Goal: Navigation & Orientation: Go to known website

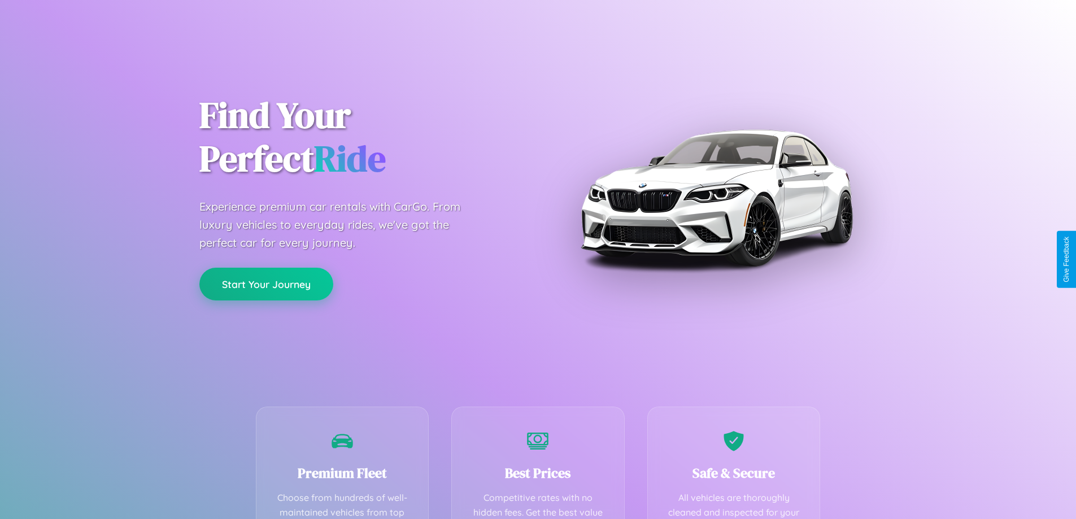
click at [266, 284] on button "Start Your Journey" at bounding box center [266, 284] width 134 height 33
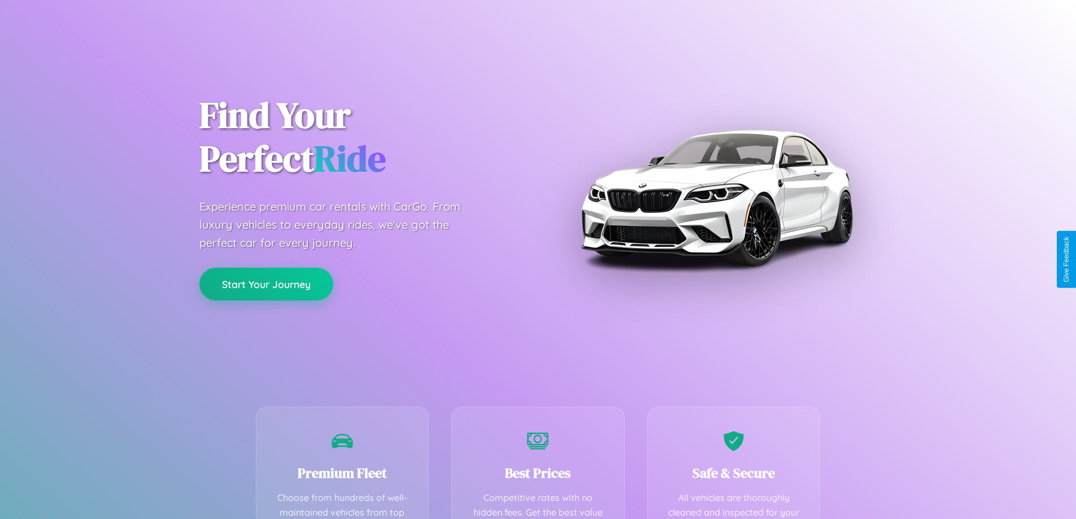
click at [266, 284] on button "Start Your Journey" at bounding box center [266, 284] width 134 height 33
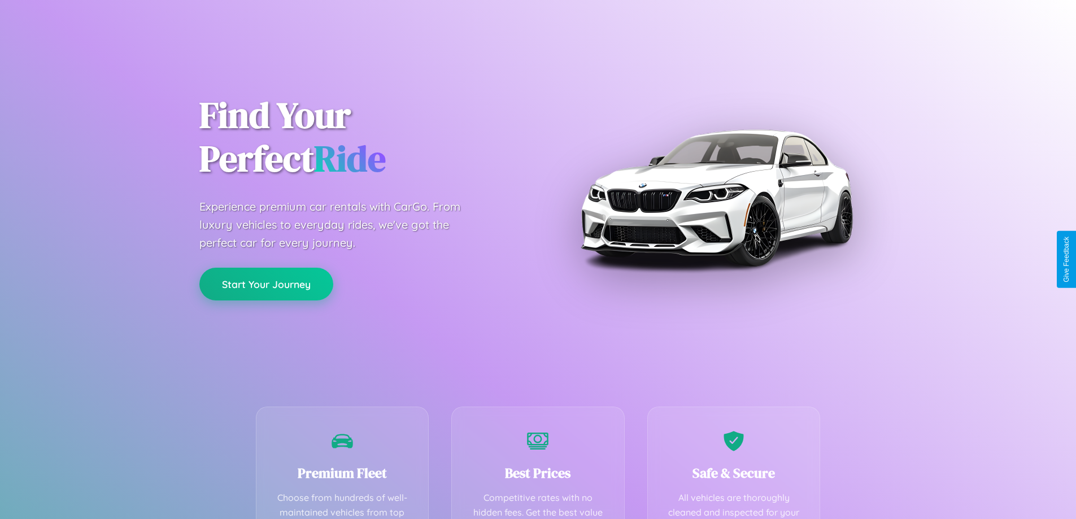
click at [266, 284] on button "Start Your Journey" at bounding box center [266, 284] width 134 height 33
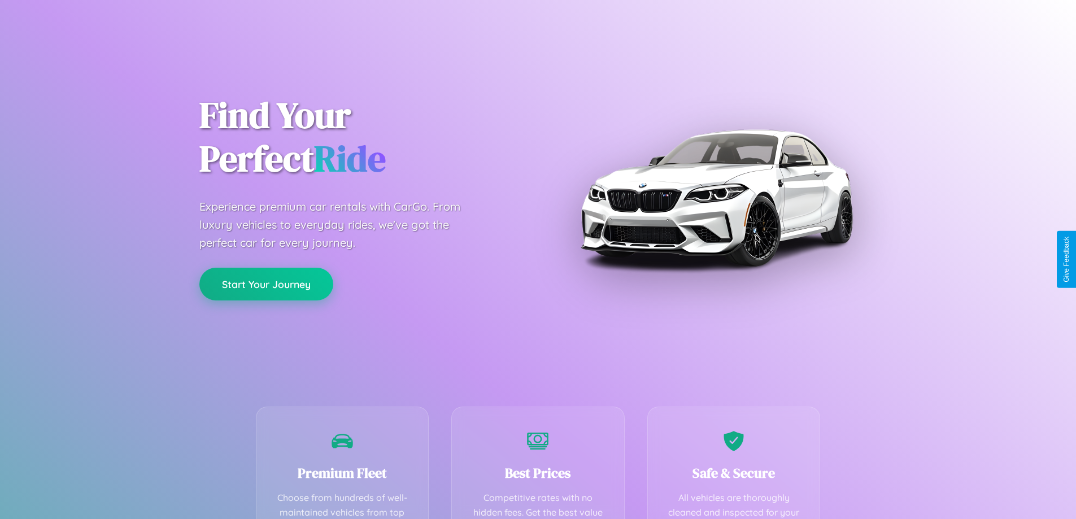
click at [266, 284] on button "Start Your Journey" at bounding box center [266, 284] width 134 height 33
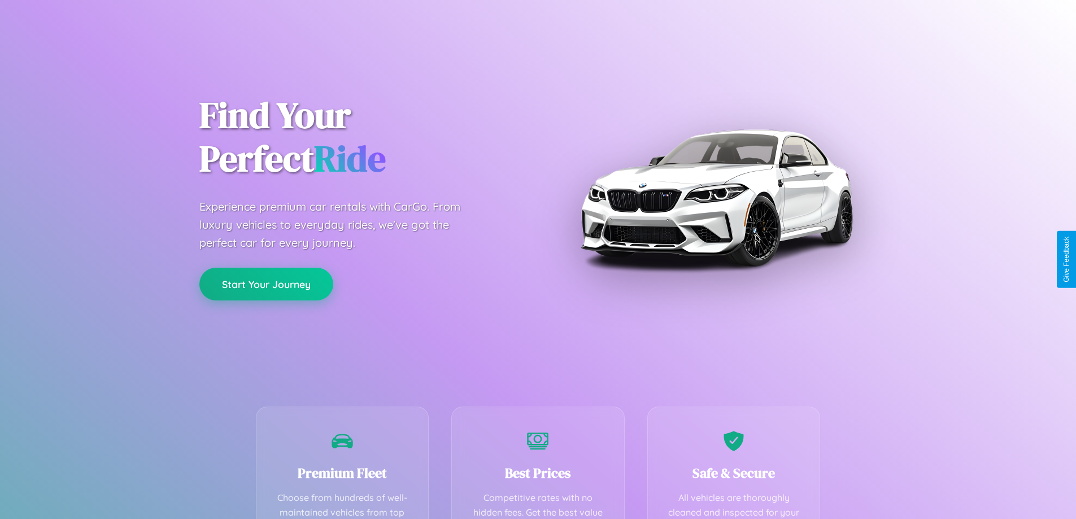
click at [266, 284] on button "Start Your Journey" at bounding box center [266, 284] width 134 height 33
